Goal: Information Seeking & Learning: Find specific fact

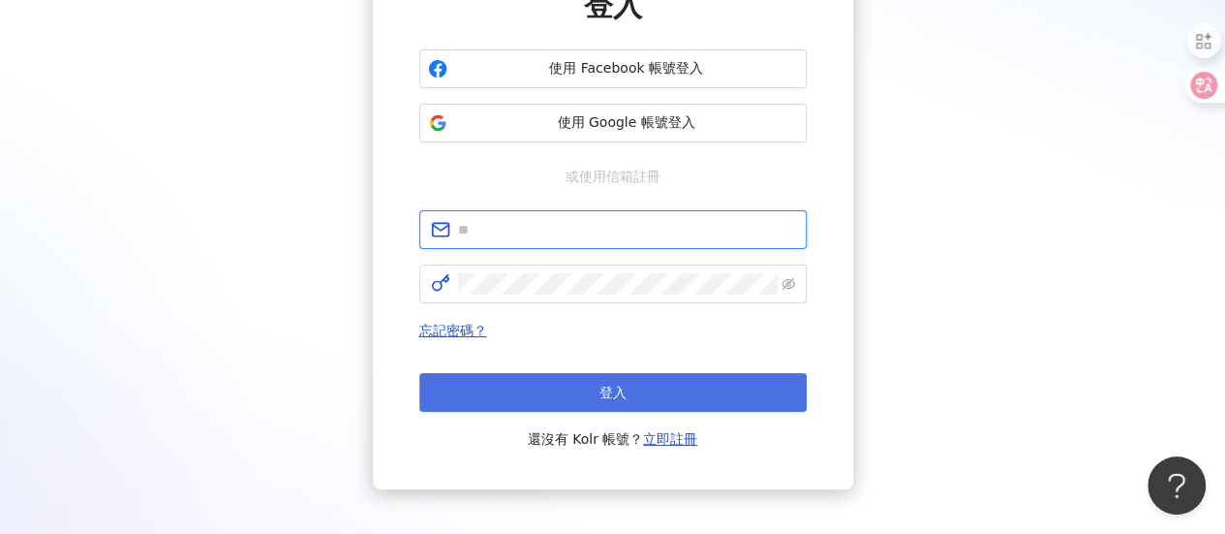
type input "**********"
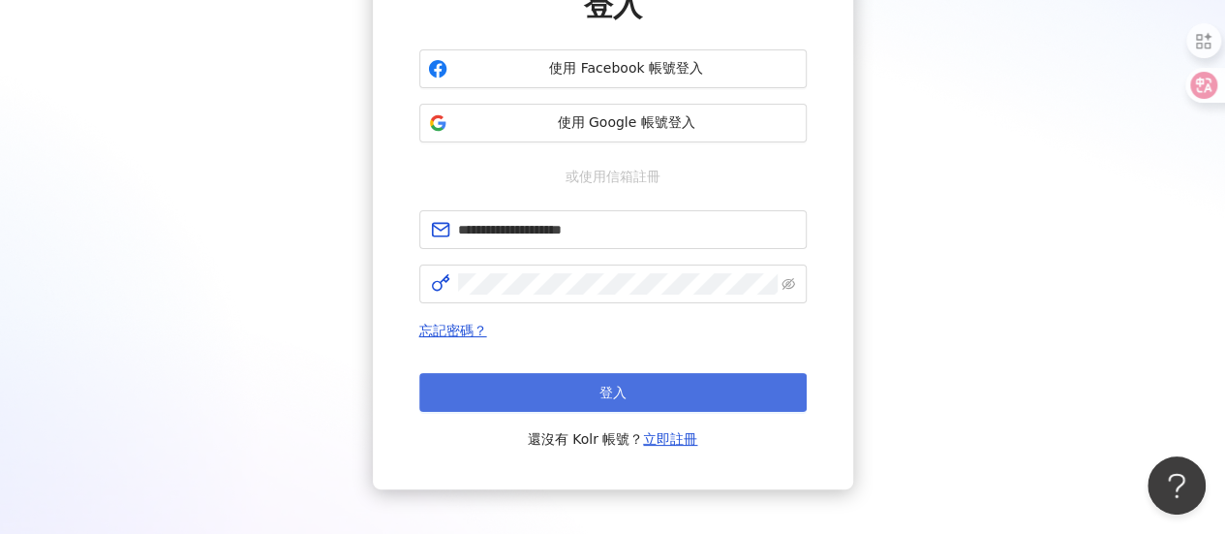
click at [523, 378] on button "登入" at bounding box center [612, 392] width 387 height 39
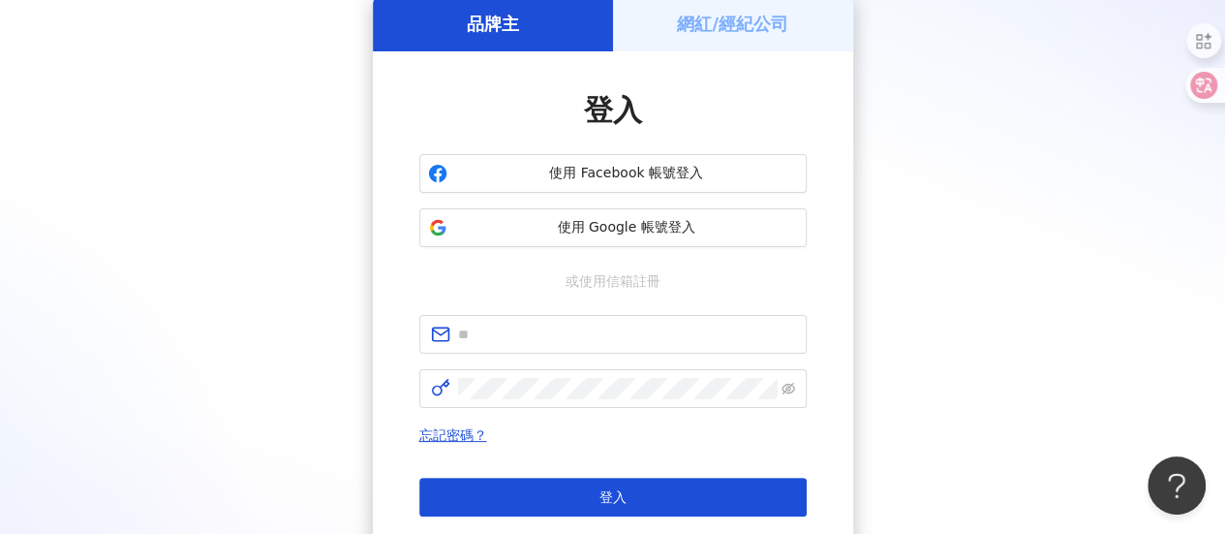
scroll to position [194, 0]
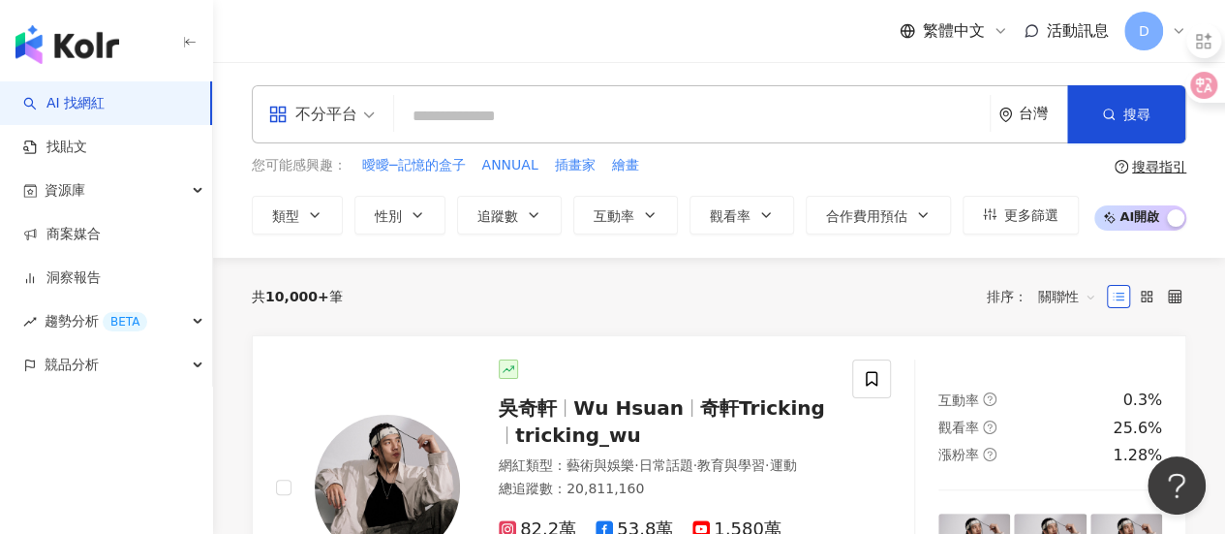
drag, startPoint x: 696, startPoint y: 215, endPoint x: 635, endPoint y: 125, distance: 108.8
click at [695, 215] on button "觀看率" at bounding box center [742, 215] width 105 height 39
click at [628, 117] on input "search" at bounding box center [692, 116] width 580 height 37
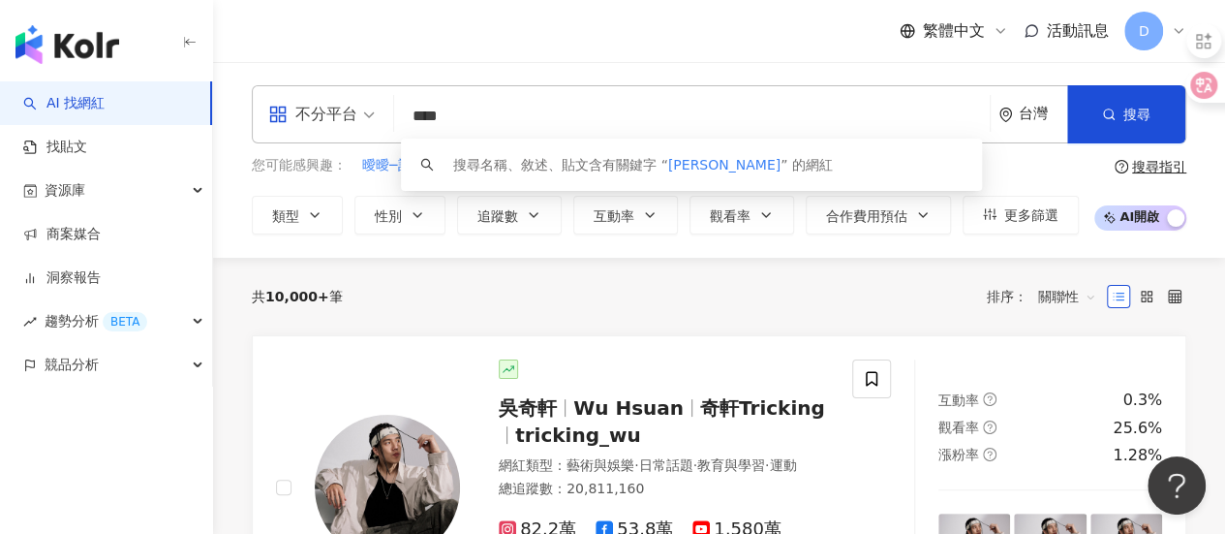
type input "***"
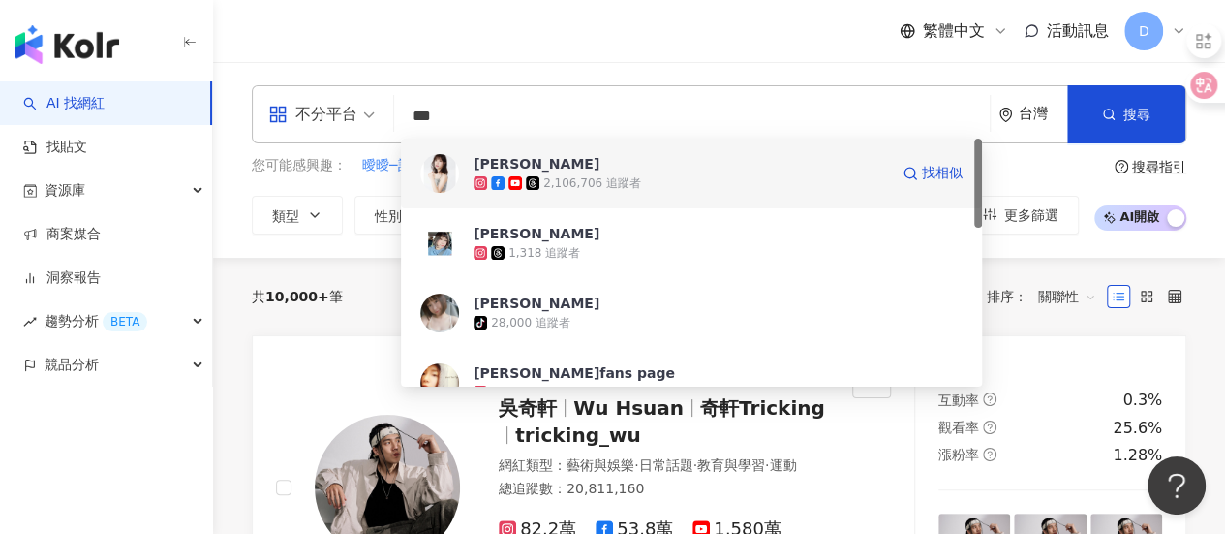
click at [624, 179] on div "2,106,706 追蹤者" at bounding box center [592, 183] width 98 height 16
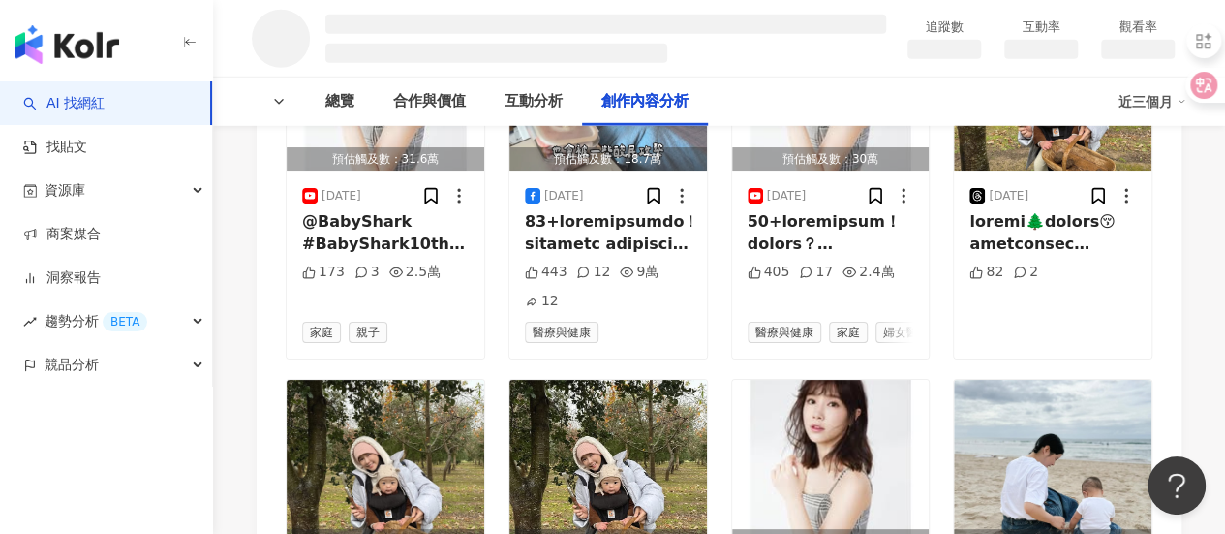
scroll to position [2892, 0]
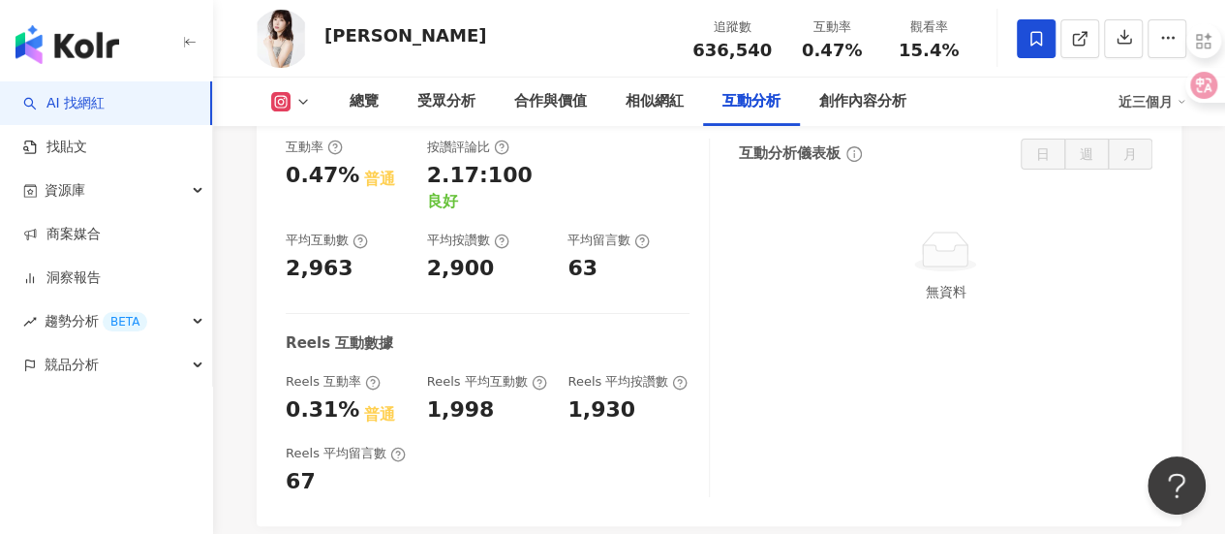
scroll to position [4095, 0]
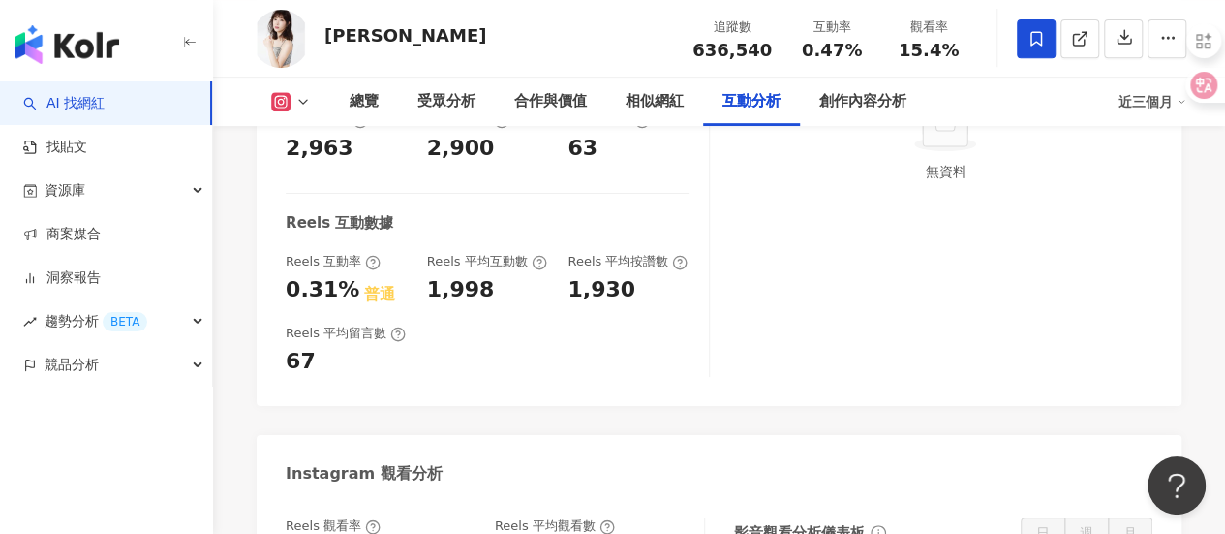
drag, startPoint x: 498, startPoint y: 478, endPoint x: 572, endPoint y: 475, distance: 74.6
copy div "97,788"
